Goal: Transaction & Acquisition: Purchase product/service

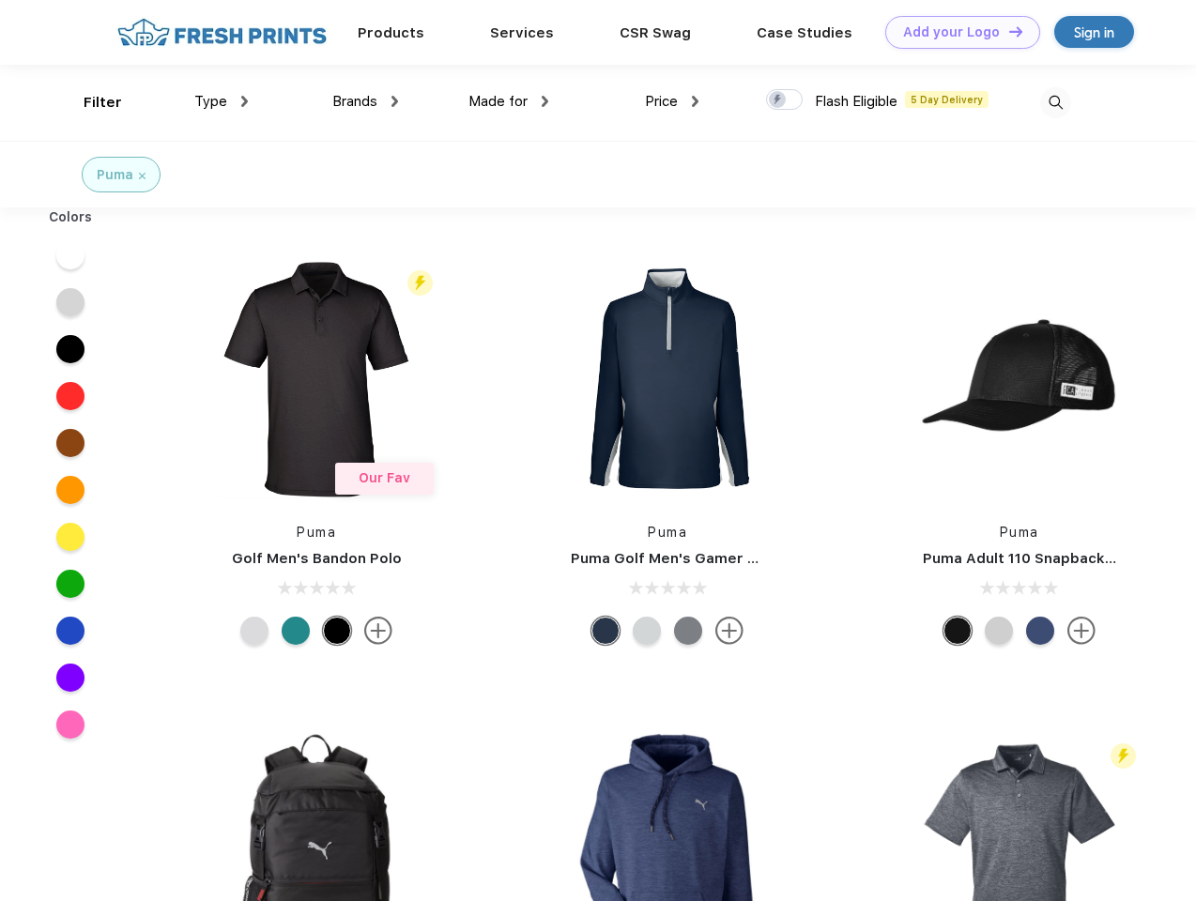
click at [955, 32] on link "Add your Logo Design Tool" at bounding box center [962, 32] width 155 height 33
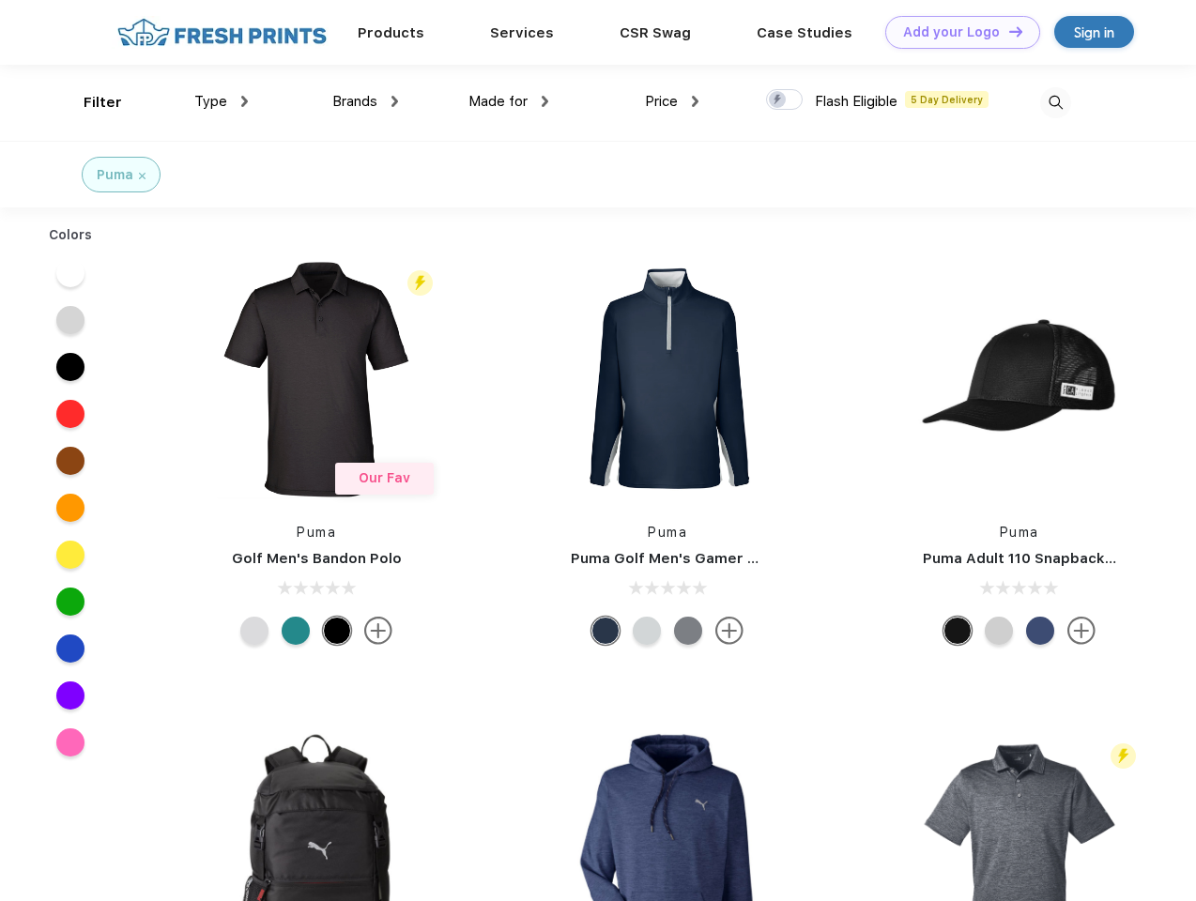
click at [0, 0] on div "Design Tool" at bounding box center [0, 0] width 0 height 0
click at [1007, 31] on link "Add your Logo Design Tool" at bounding box center [962, 32] width 155 height 33
click at [90, 102] on div "Filter" at bounding box center [103, 103] width 38 height 22
click at [221, 101] on span "Type" at bounding box center [210, 101] width 33 height 17
click at [365, 101] on span "Brands" at bounding box center [354, 101] width 45 height 17
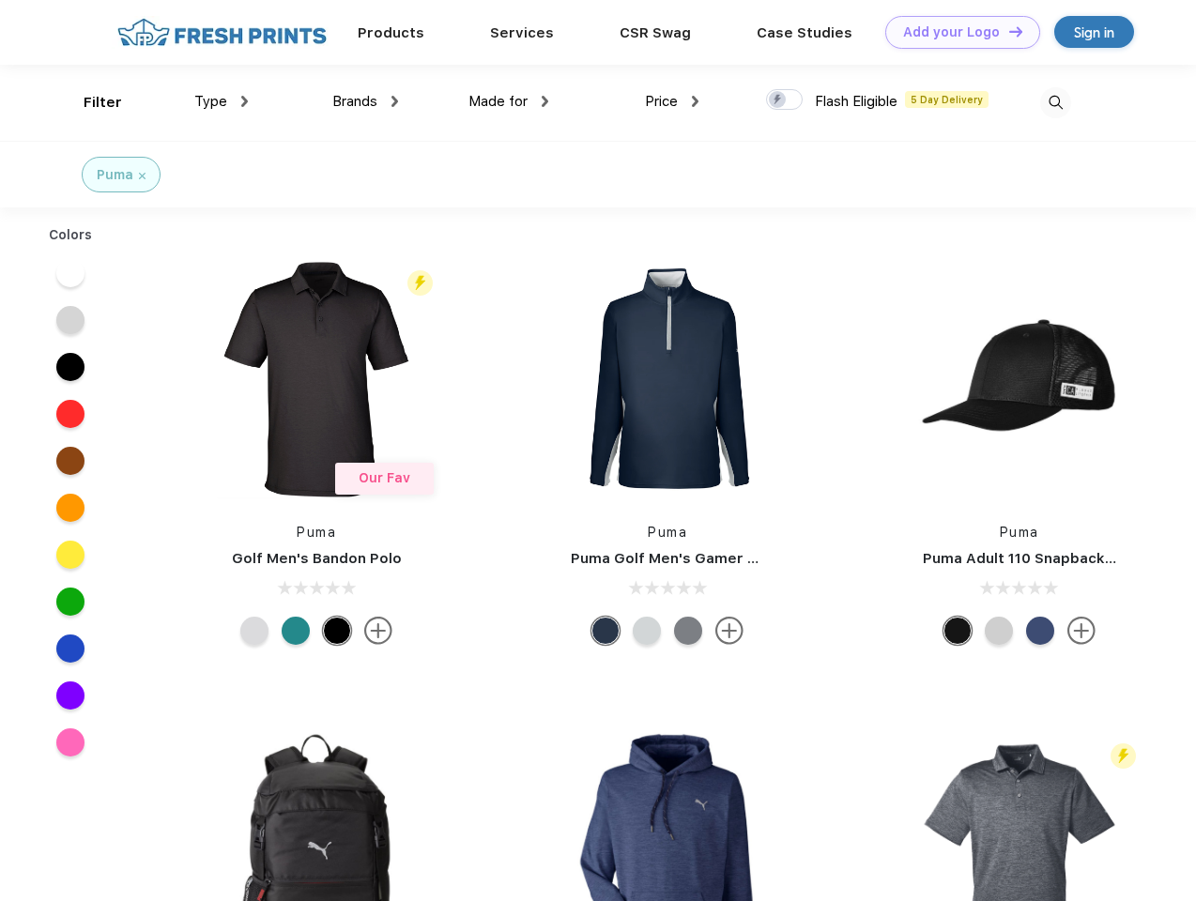
click at [509, 101] on span "Made for" at bounding box center [497, 101] width 59 height 17
click at [672, 101] on span "Price" at bounding box center [661, 101] width 33 height 17
click at [784, 100] on div at bounding box center [784, 99] width 37 height 21
click at [778, 100] on input "checkbox" at bounding box center [772, 94] width 12 height 12
click at [1055, 102] on img at bounding box center [1055, 102] width 31 height 31
